Goal: Information Seeking & Learning: Learn about a topic

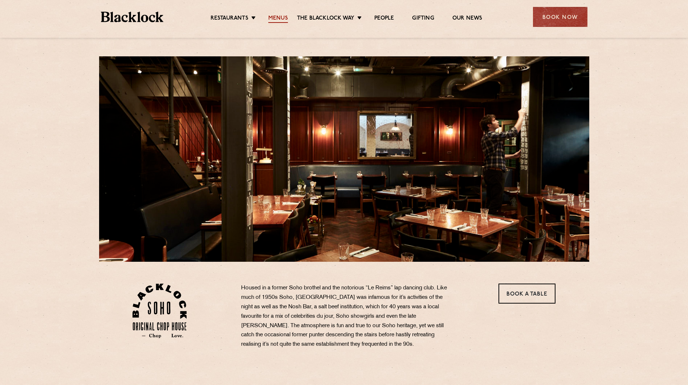
click at [273, 18] on link "Menus" at bounding box center [278, 19] width 20 height 8
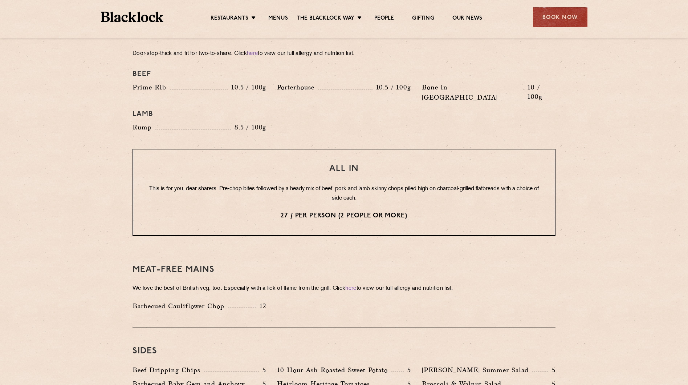
scroll to position [835, 0]
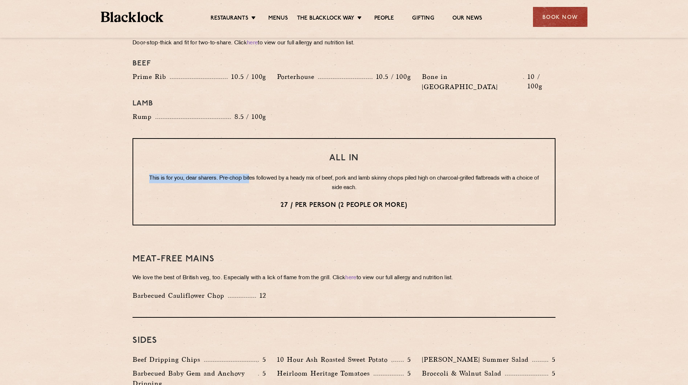
drag, startPoint x: 157, startPoint y: 158, endPoint x: 259, endPoint y: 162, distance: 101.4
click at [259, 174] on p "This is for you, dear sharers. Pre-chop bites followed by a heady mix of beef, …" at bounding box center [344, 183] width 393 height 19
drag, startPoint x: 259, startPoint y: 162, endPoint x: 300, endPoint y: 184, distance: 46.8
click at [299, 200] on p "27 / per person (2 people or more)" at bounding box center [344, 204] width 393 height 9
drag, startPoint x: 279, startPoint y: 179, endPoint x: 323, endPoint y: 183, distance: 44.1
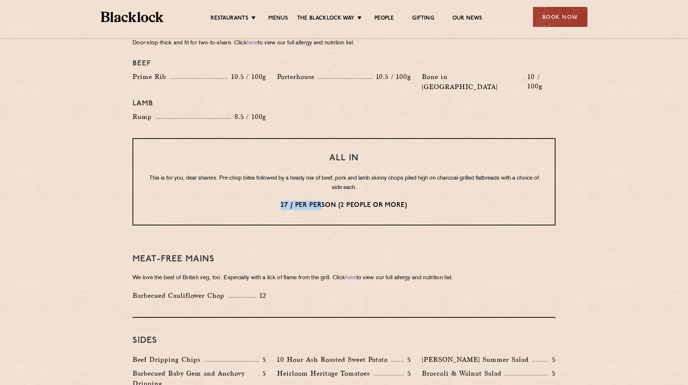
click at [323, 183] on div "All In This is for you, dear sharers. Pre-chop bites followed by a heady mix of…" at bounding box center [344, 181] width 423 height 87
drag, startPoint x: 323, startPoint y: 183, endPoint x: 248, endPoint y: 166, distance: 75.9
click at [248, 174] on p "This is for you, dear sharers. Pre-chop bites followed by a heady mix of beef, …" at bounding box center [344, 183] width 393 height 19
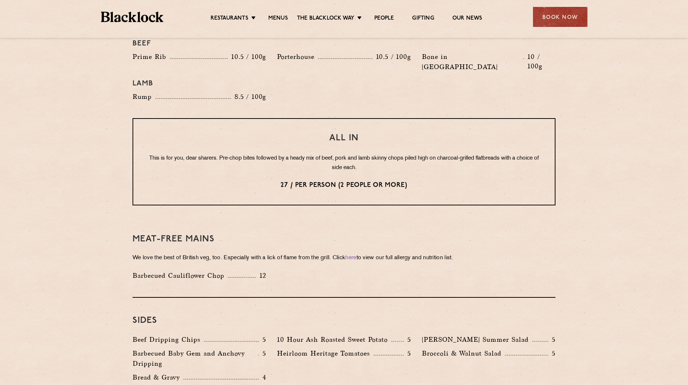
scroll to position [872, 0]
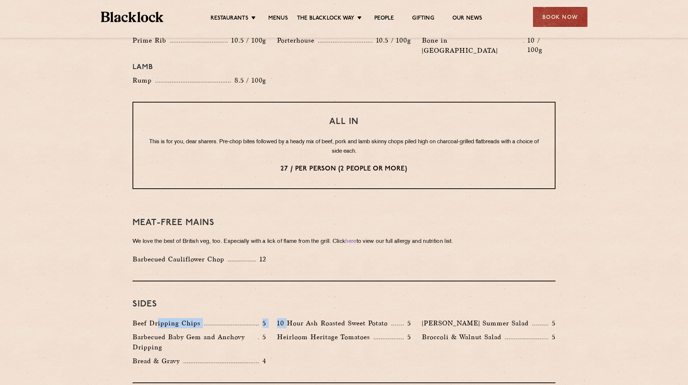
drag, startPoint x: 206, startPoint y: 298, endPoint x: 285, endPoint y: 290, distance: 79.9
click at [285, 290] on div "Sides Beef Dripping Chips 5 10 Hour Ash Roasted Sweet Potato 5 [PERSON_NAME] Su…" at bounding box center [344, 332] width 423 height 102
click at [443, 318] on p "[PERSON_NAME] Summer Salad" at bounding box center [477, 323] width 110 height 10
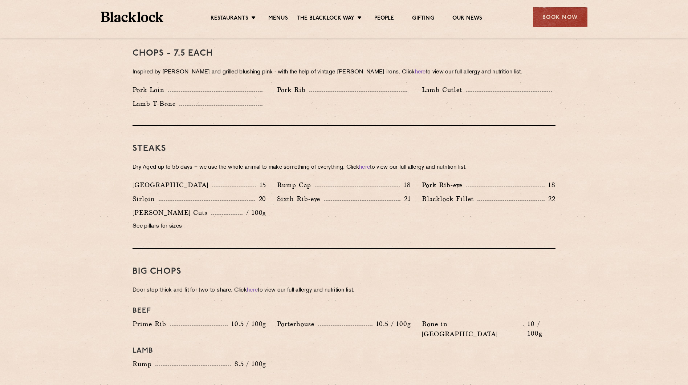
scroll to position [654, 0]
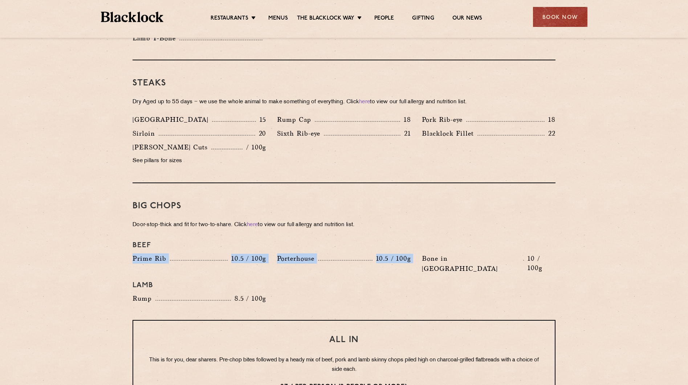
drag, startPoint x: 422, startPoint y: 247, endPoint x: 537, endPoint y: 242, distance: 115.2
click at [537, 242] on div "Beef Prime Rib 10.5 / 100g Porterhouse 10.5 / 100g Bone in Sirloin 10 / 100g La…" at bounding box center [344, 272] width 434 height 70
drag, startPoint x: 537, startPoint y: 242, endPoint x: 551, endPoint y: 249, distance: 15.4
click at [548, 253] on p "10 / 100g" at bounding box center [540, 262] width 32 height 19
